Goal: Transaction & Acquisition: Purchase product/service

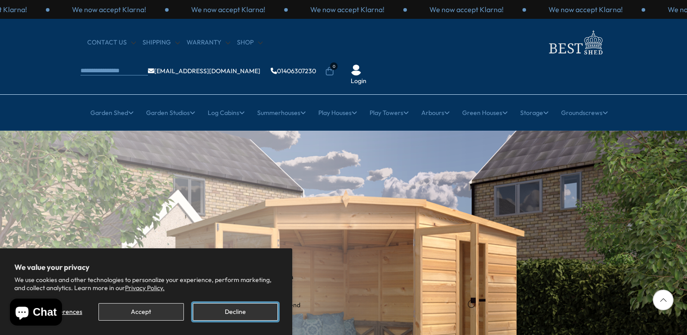
click at [260, 315] on button "Decline" at bounding box center [235, 312] width 85 height 18
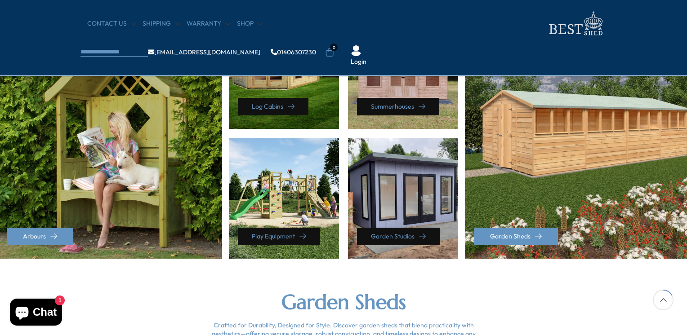
scroll to position [360, 0]
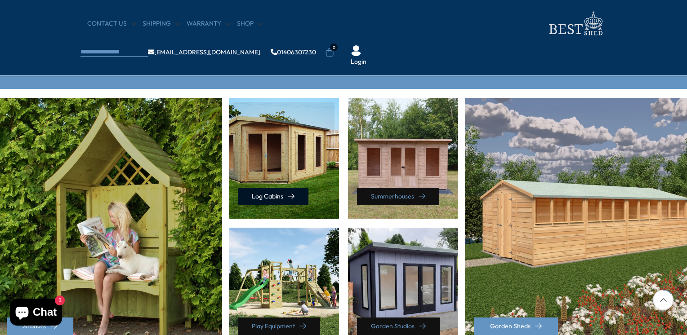
click at [277, 193] on link "Log Cabins" at bounding box center [273, 197] width 71 height 18
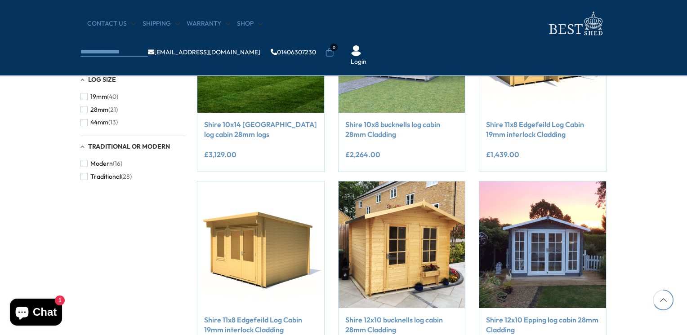
scroll to position [719, 0]
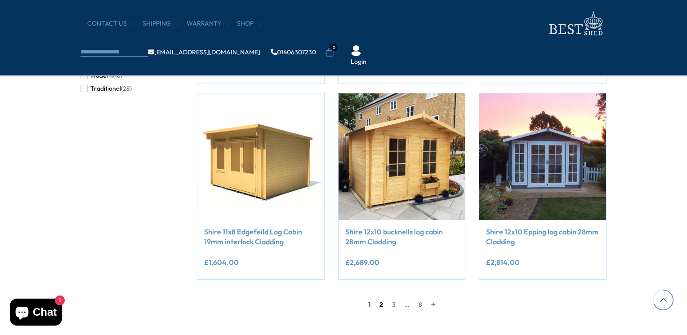
click at [381, 307] on link "2" at bounding box center [381, 304] width 13 height 13
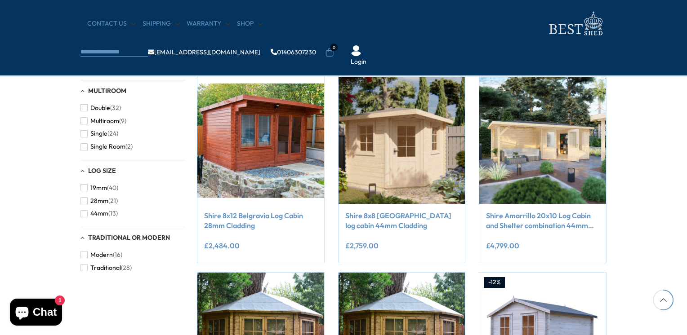
scroll to position [530, 0]
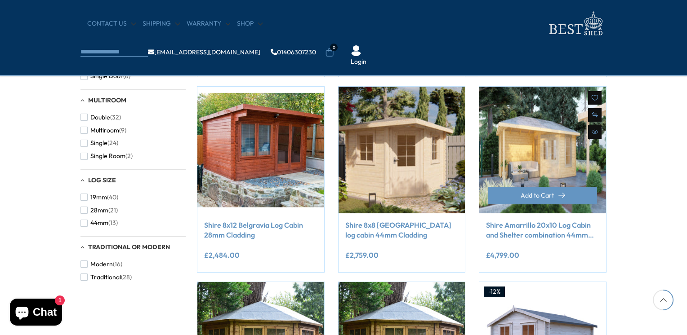
click at [538, 176] on img at bounding box center [542, 150] width 127 height 127
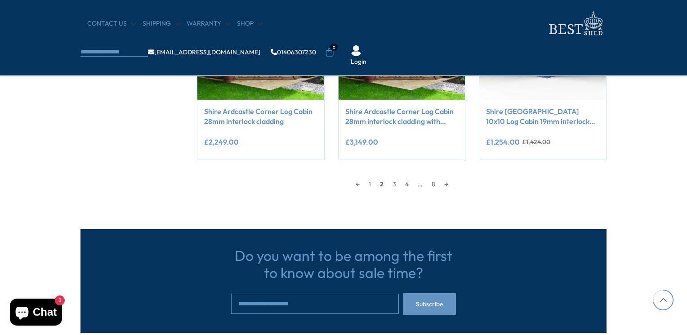
scroll to position [869, 0]
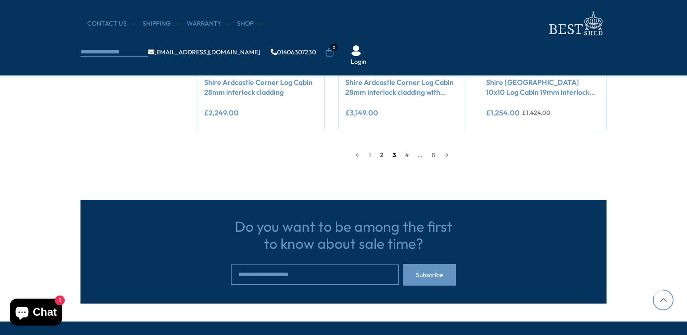
click at [394, 157] on link "3" at bounding box center [394, 154] width 13 height 13
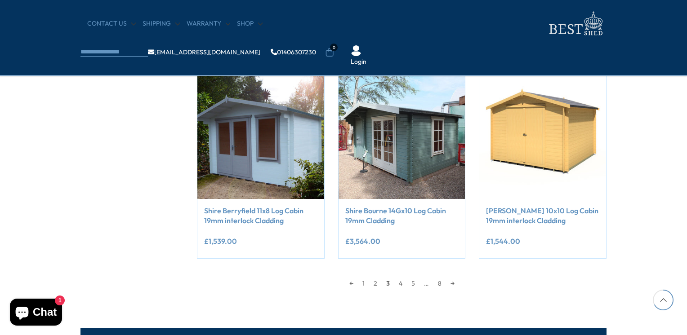
scroll to position [755, 0]
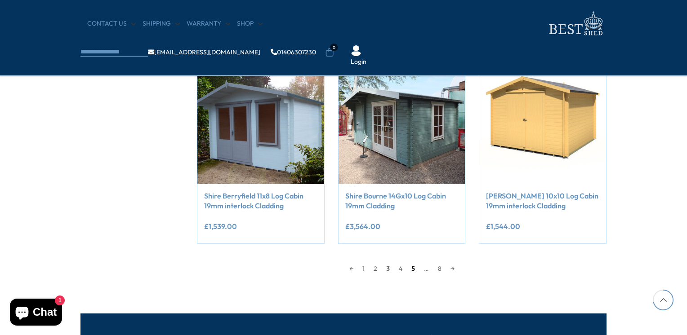
click at [412, 269] on link "5" at bounding box center [413, 268] width 13 height 13
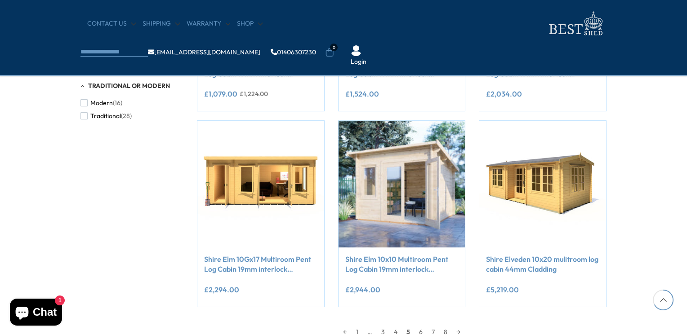
scroll to position [710, 0]
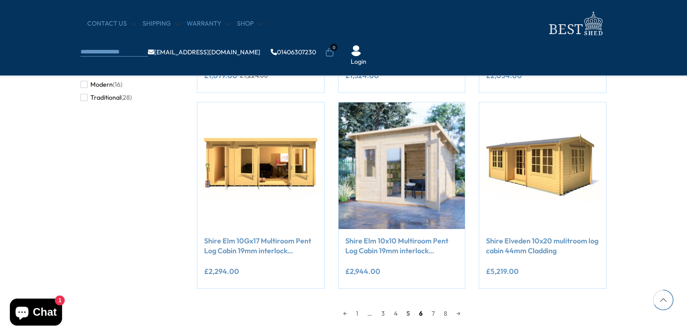
click at [421, 311] on link "6" at bounding box center [420, 313] width 13 height 13
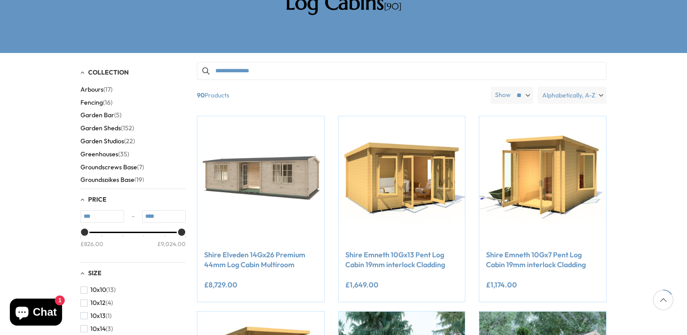
scroll to position [171, 0]
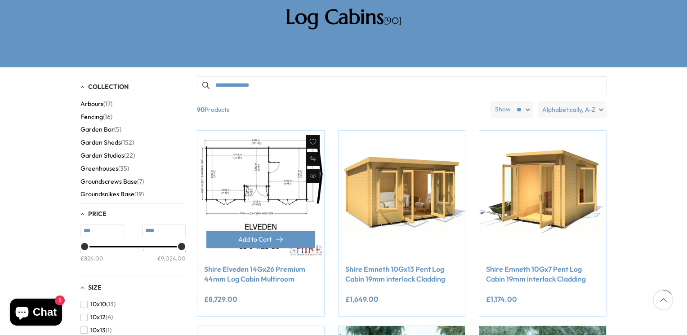
click at [266, 156] on img at bounding box center [260, 194] width 127 height 127
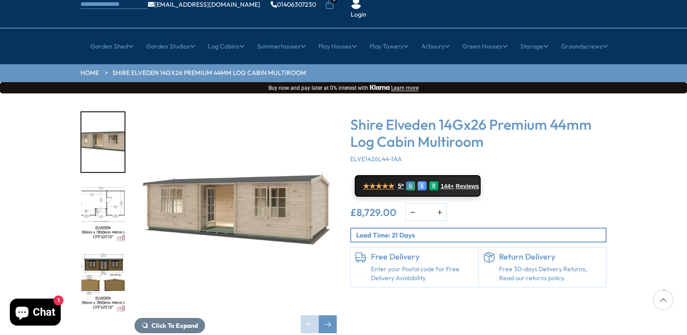
scroll to position [90, 0]
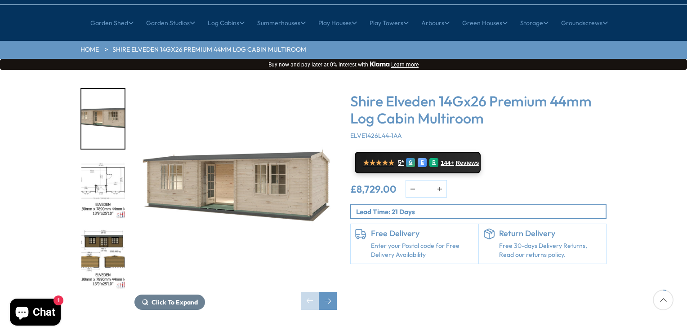
click at [104, 160] on img "2 / 10" at bounding box center [102, 190] width 43 height 60
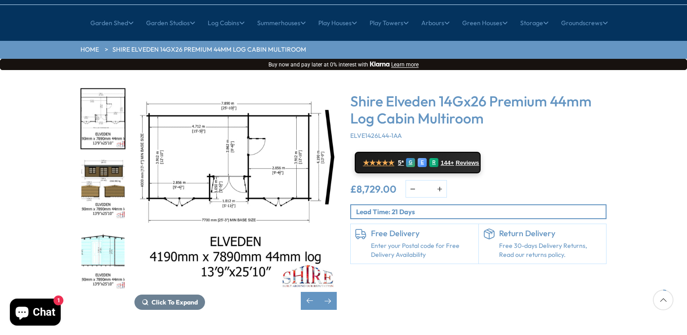
click at [8, 12] on nav "× [GEOGRAPHIC_DATA] [GEOGRAPHIC_DATA] All Sheds Wooden Sheds Cheap Sheds" at bounding box center [343, 23] width 719 height 22
